Goal: Check status: Check status

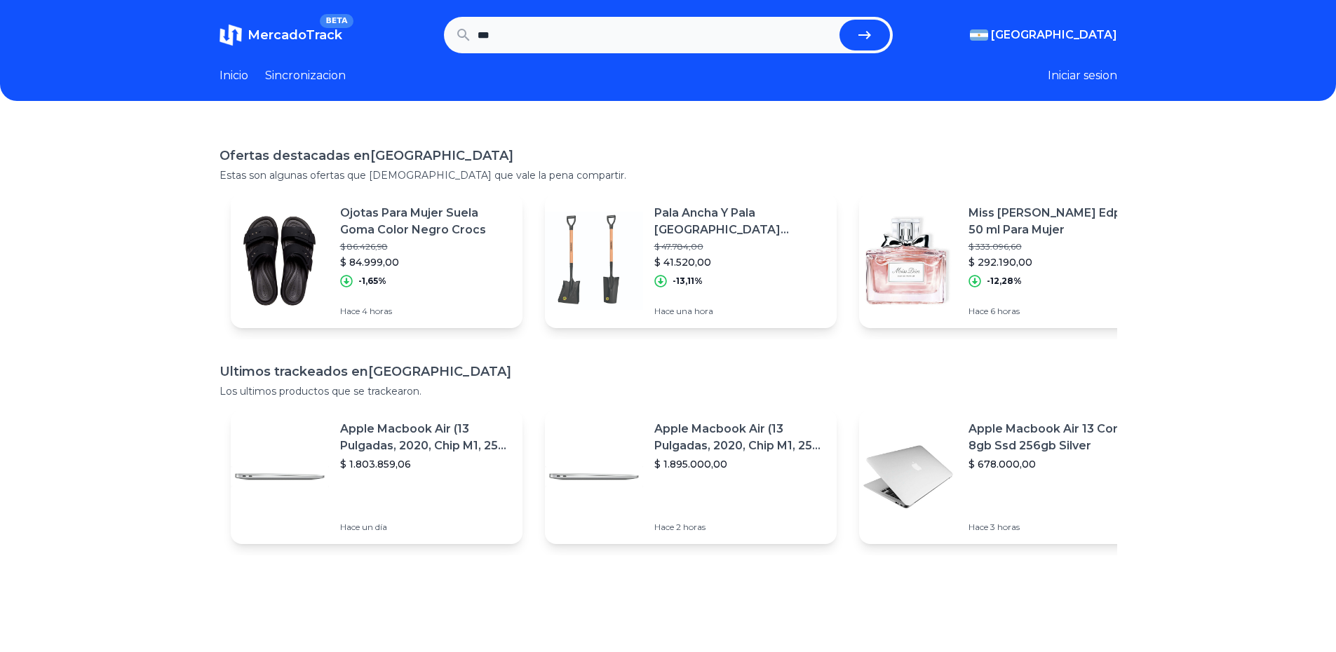
click at [526, 32] on input "***" at bounding box center [656, 35] width 356 height 31
type input "********"
drag, startPoint x: 549, startPoint y: 31, endPoint x: 307, endPoint y: 41, distance: 242.2
click at [316, 39] on section "MercadoTrack BETA Argentina Argentina Uruguay Mexico Chile Peru Venezuela Colom…" at bounding box center [669, 35] width 898 height 36
type input "*"
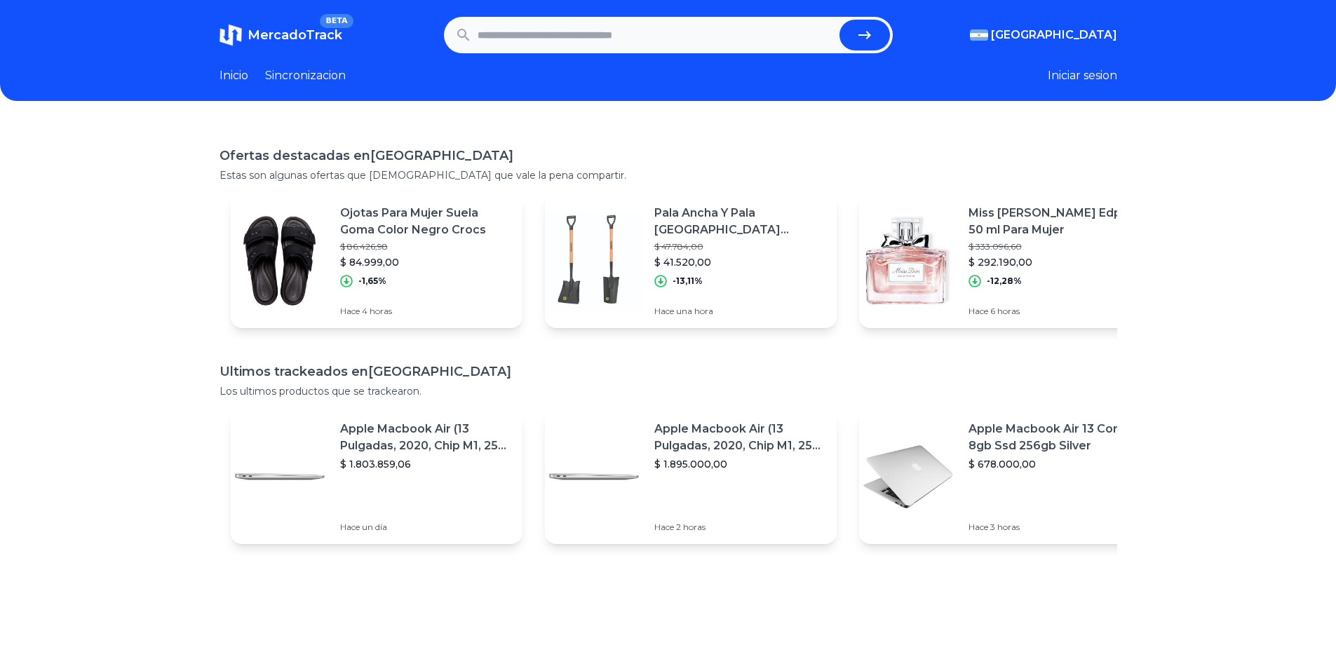
paste input "**********"
click at [867, 29] on icon "submit" at bounding box center [864, 35] width 17 height 17
type input "**********"
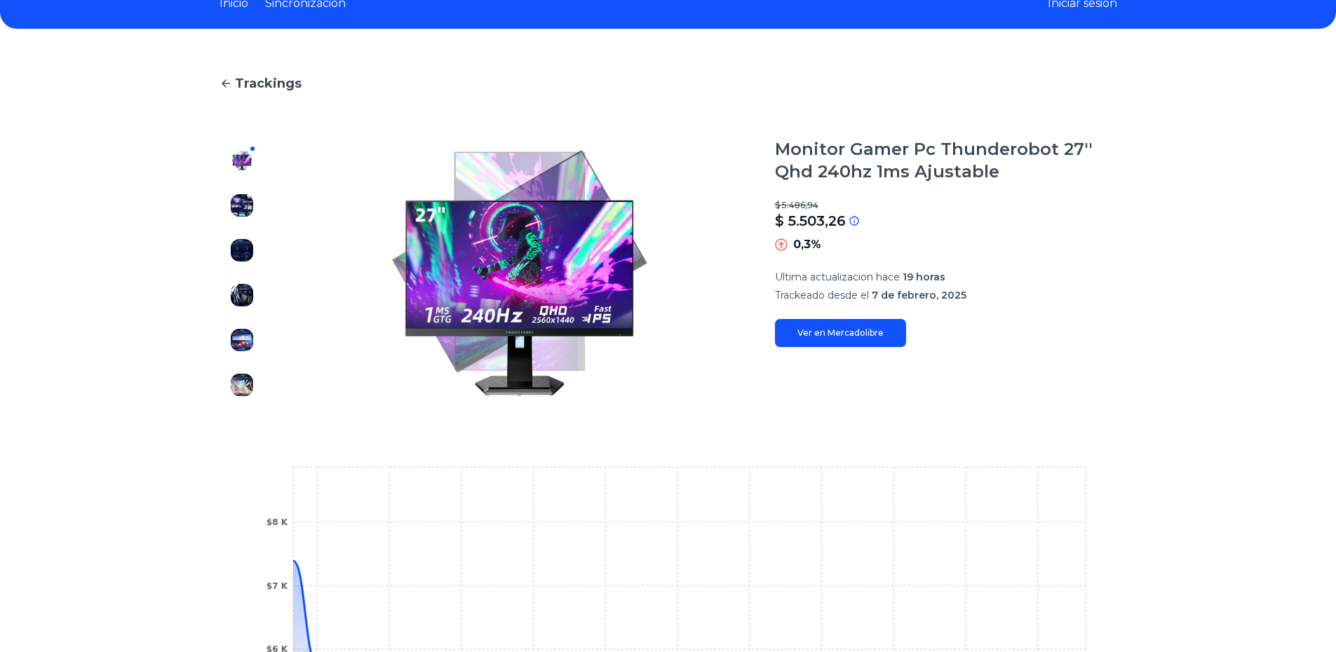
scroll to position [70, 0]
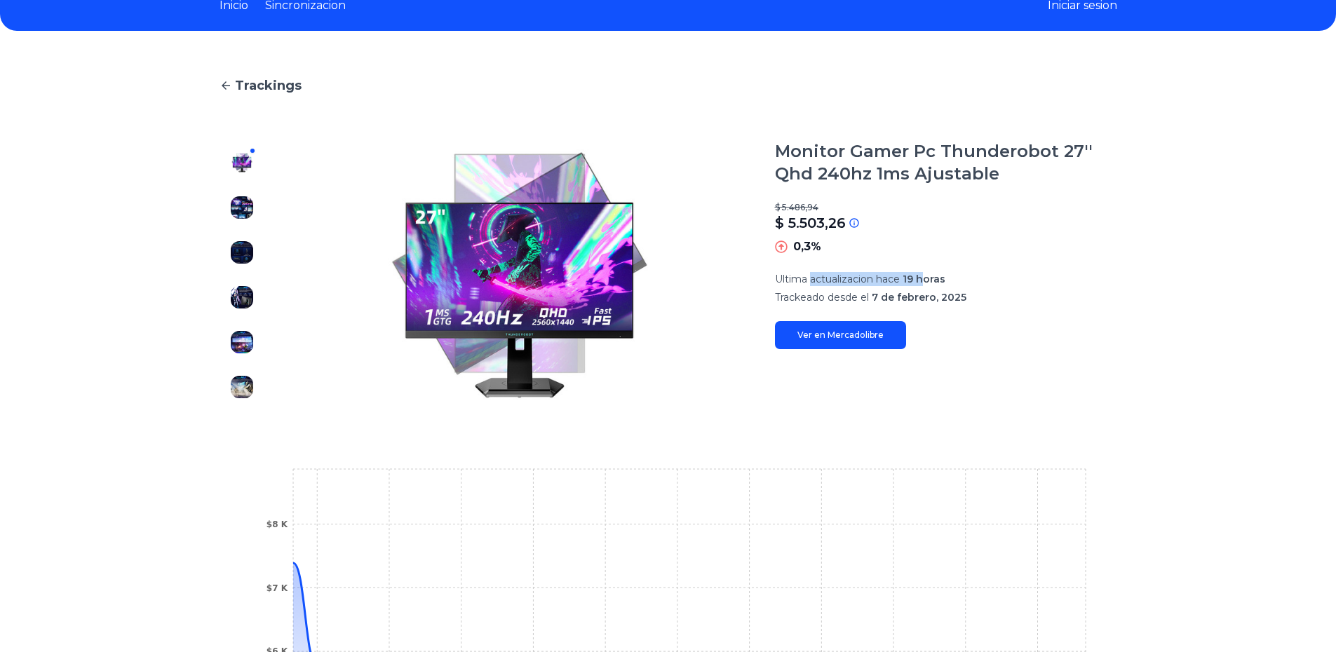
drag, startPoint x: 819, startPoint y: 279, endPoint x: 941, endPoint y: 285, distance: 122.2
click at [934, 285] on p "Ultima actualizacion hace 19 horas" at bounding box center [946, 279] width 342 height 14
click at [948, 285] on p "Ultima actualizacion hace 19 horas" at bounding box center [946, 279] width 342 height 14
drag, startPoint x: 783, startPoint y: 296, endPoint x: 906, endPoint y: 301, distance: 122.9
click at [901, 301] on p "Trackeado desde el 7 de febrero, 2025" at bounding box center [946, 297] width 342 height 14
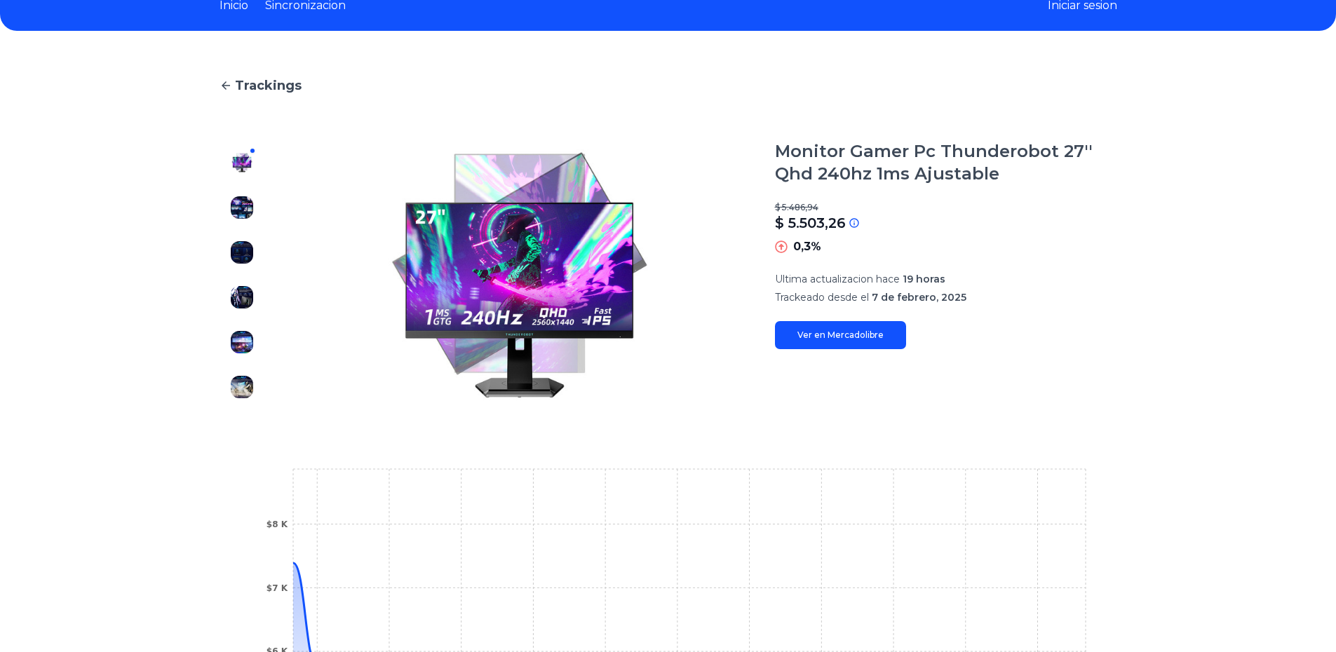
drag, startPoint x: 908, startPoint y: 301, endPoint x: 926, endPoint y: 303, distance: 17.7
click at [909, 302] on span "7 de febrero, 2025" at bounding box center [919, 297] width 95 height 13
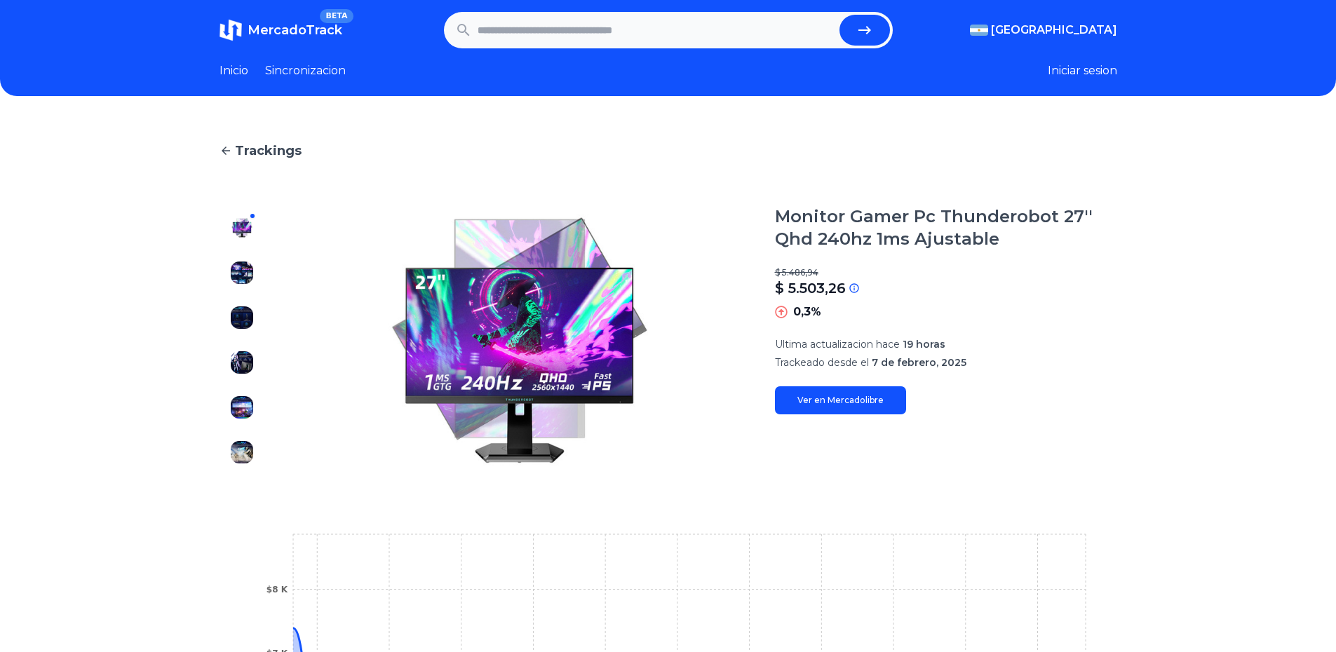
scroll to position [0, 0]
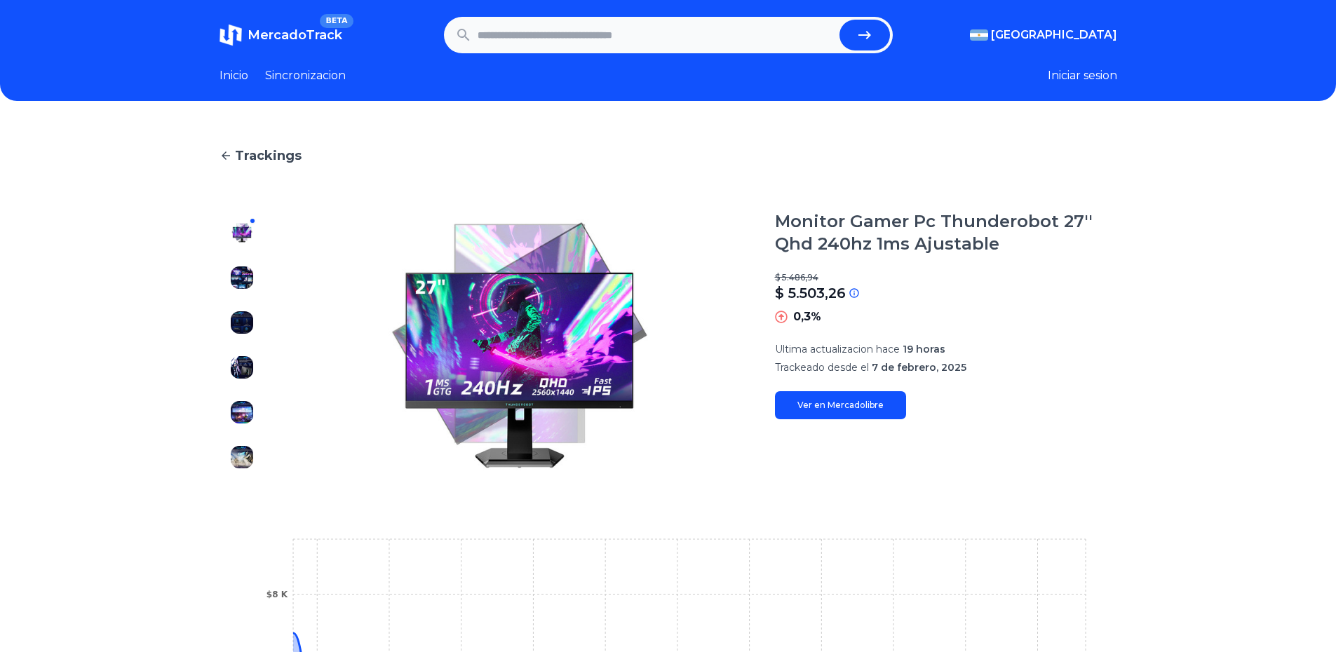
click at [859, 335] on div "Monitor Gamer Pc Thunderobot 27'' Qhd 240hz 1ms Ajustable $ 5.486,94 $ 5.503,26…" at bounding box center [946, 314] width 342 height 209
drag, startPoint x: 945, startPoint y: 222, endPoint x: 1053, endPoint y: 227, distance: 108.1
click at [1053, 227] on h1 "Monitor Gamer Pc Thunderobot 27'' Qhd 240hz 1ms Ajustable" at bounding box center [946, 232] width 342 height 45
copy h1 "Thunderobot"
click at [1060, 215] on h1 "Monitor Gamer Pc Thunderobot 27'' Qhd 240hz 1ms Ajustable" at bounding box center [946, 232] width 342 height 45
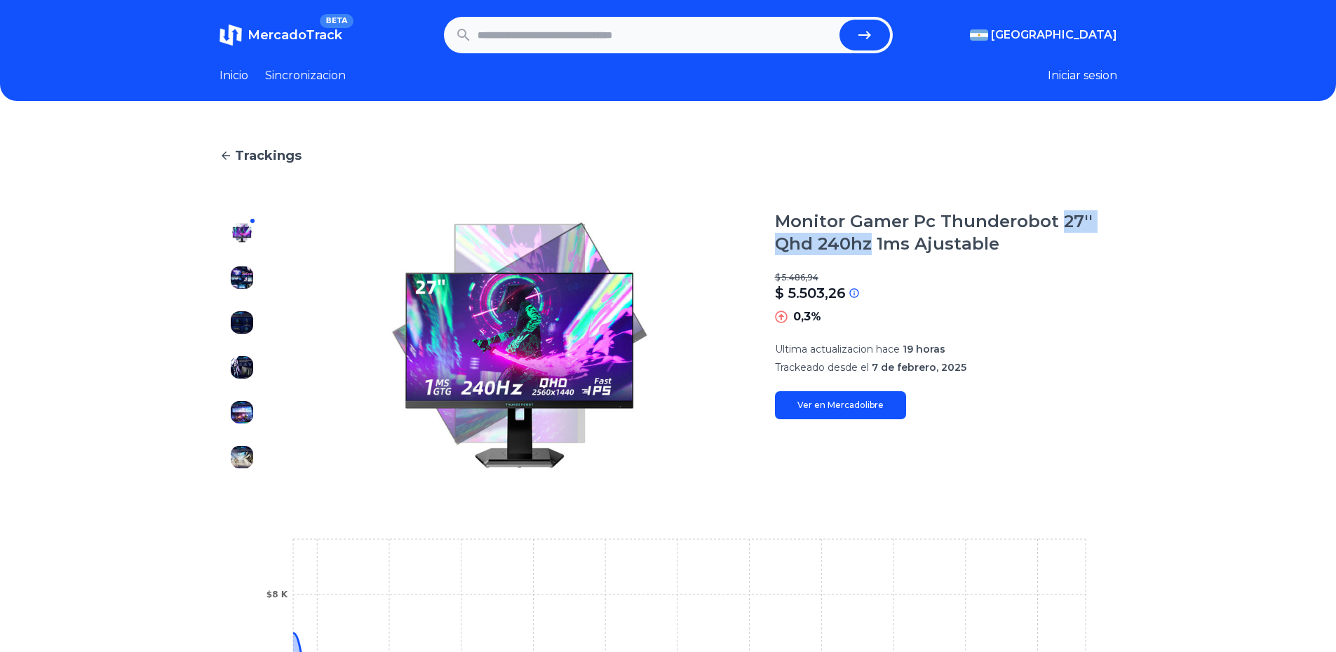
drag, startPoint x: 1063, startPoint y: 221, endPoint x: 876, endPoint y: 248, distance: 189.2
click at [876, 248] on h1 "Monitor Gamer Pc Thunderobot 27'' Qhd 240hz 1ms Ajustable" at bounding box center [946, 232] width 342 height 45
copy h1 "27'' Qhd 240hz"
click at [300, 29] on span "MercadoTrack" at bounding box center [295, 34] width 95 height 15
